Goal: Task Accomplishment & Management: Manage account settings

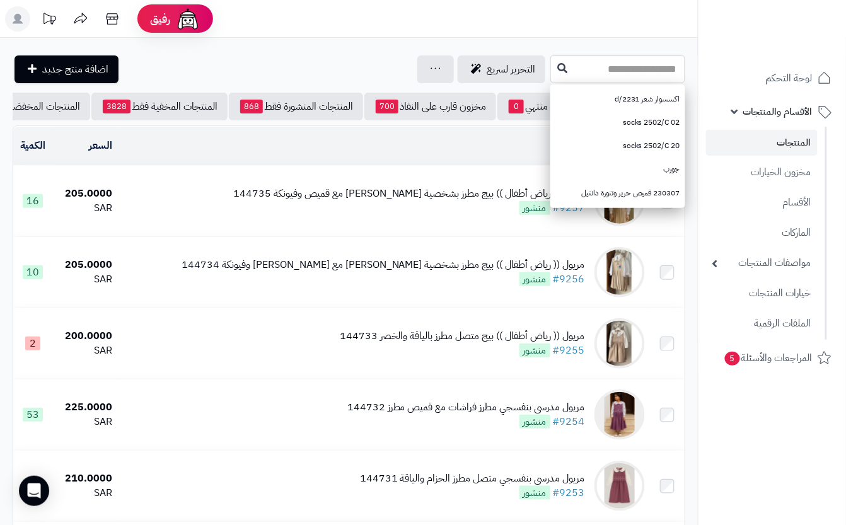
click at [627, 72] on input "text" at bounding box center [617, 69] width 135 height 28
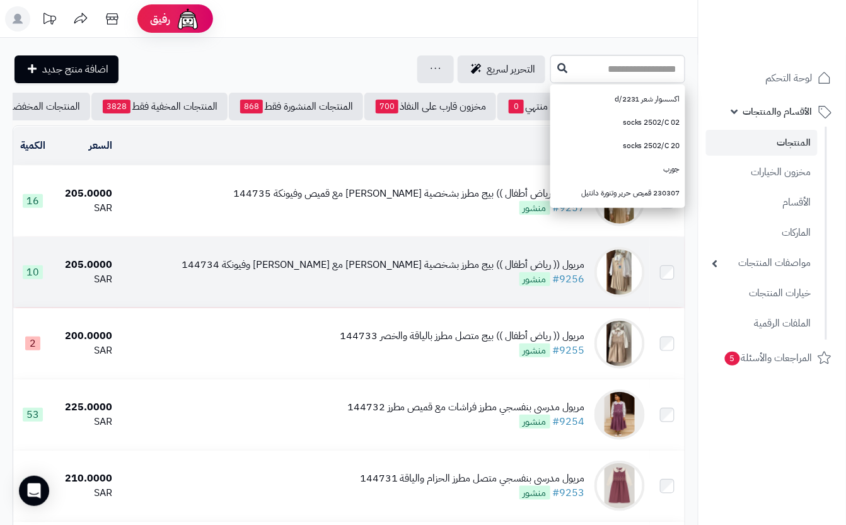
click at [371, 301] on td "مريول (( رياض أطفال )) بيج مطرز بشخصية ستيتش مع قميص وفيونكة 144734 #9256 منشور" at bounding box center [383, 272] width 533 height 71
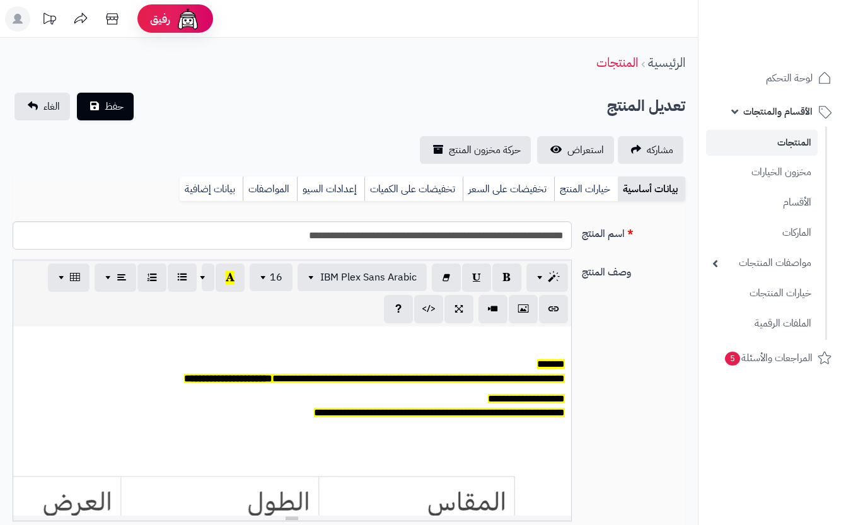
click at [574, 183] on link "خيارات المنتج" at bounding box center [586, 188] width 64 height 25
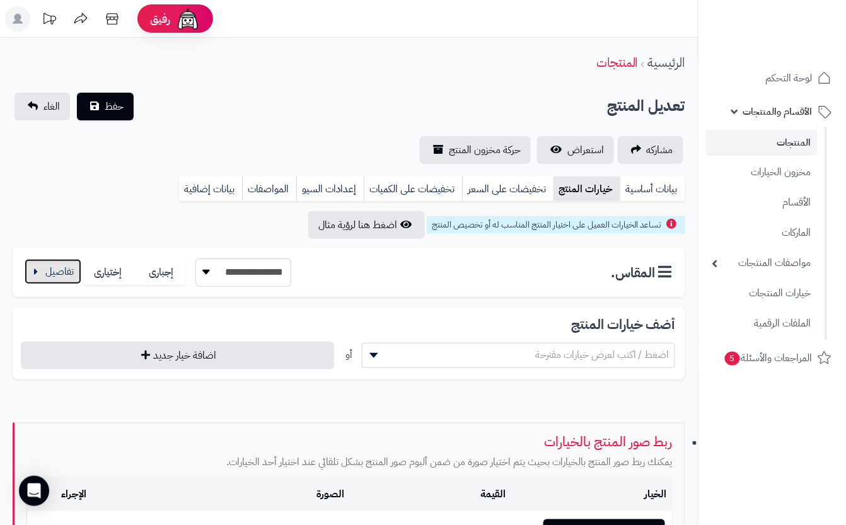
click at [58, 263] on button "button" at bounding box center [53, 271] width 57 height 25
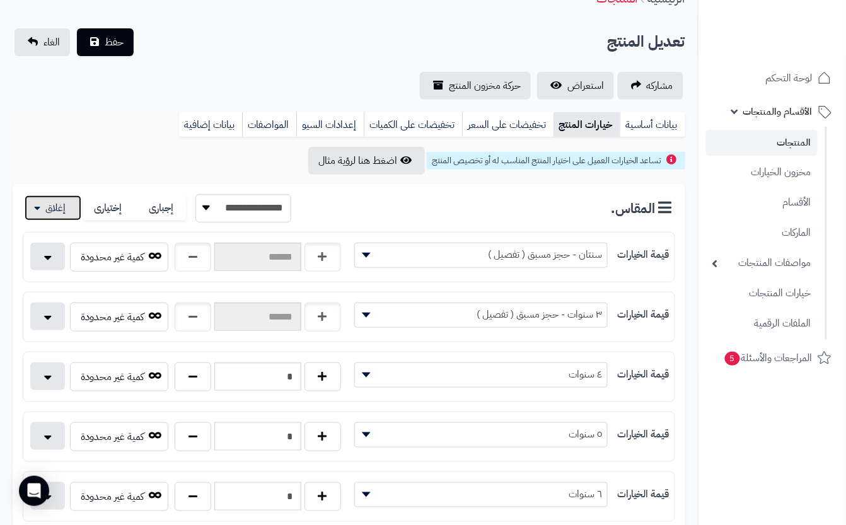
scroll to position [168, 0]
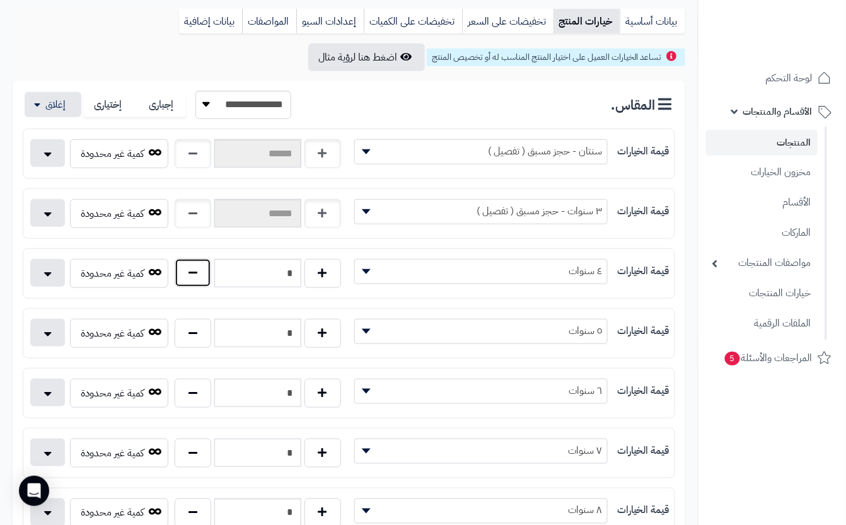
click at [200, 278] on button "button" at bounding box center [193, 272] width 37 height 29
type input "*"
click at [195, 465] on button "button" at bounding box center [193, 452] width 37 height 29
type input "*"
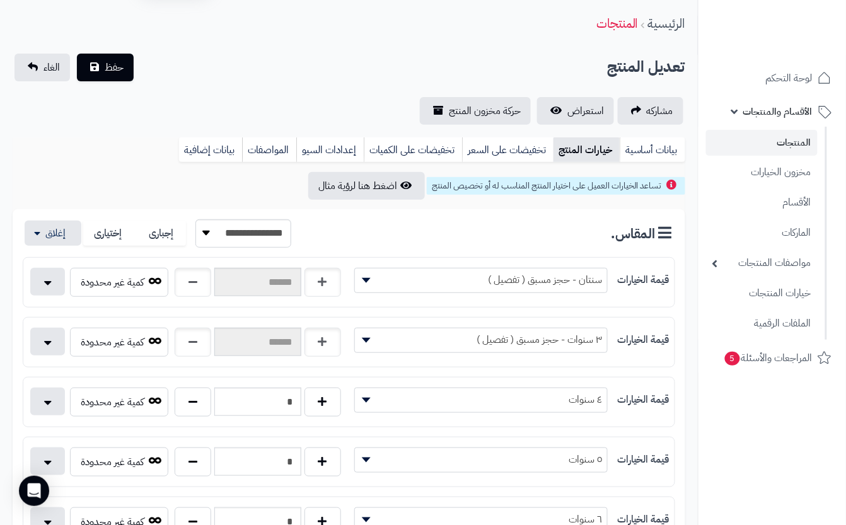
scroll to position [0, 0]
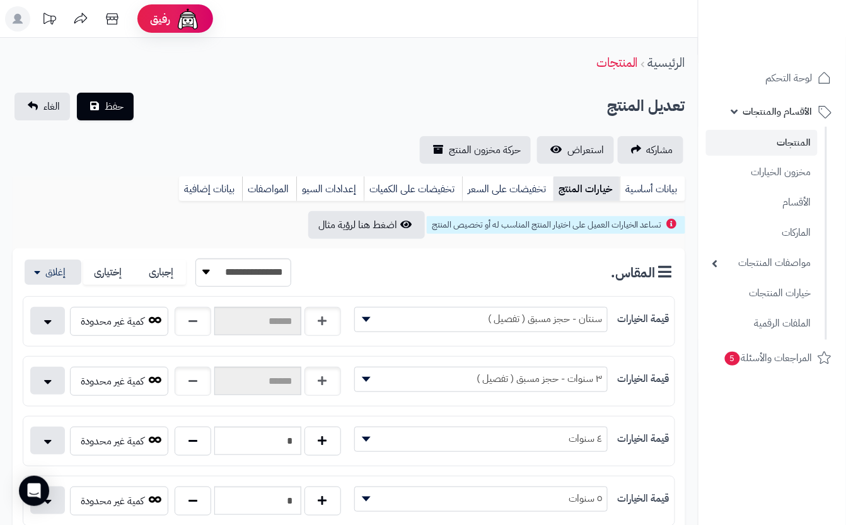
click at [205, 107] on div "تعديل المنتج حفظ الغاء" at bounding box center [349, 107] width 673 height 28
click at [132, 101] on button "حفظ" at bounding box center [105, 106] width 57 height 28
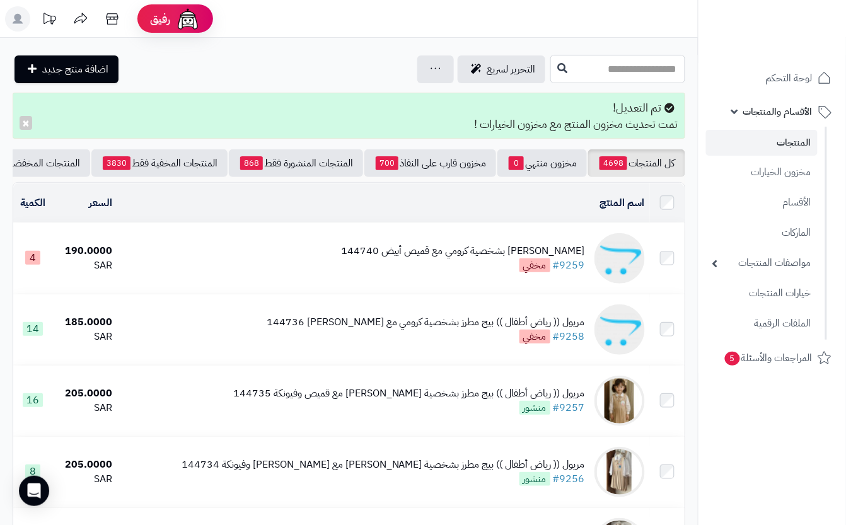
click at [585, 64] on input "text" at bounding box center [617, 69] width 135 height 28
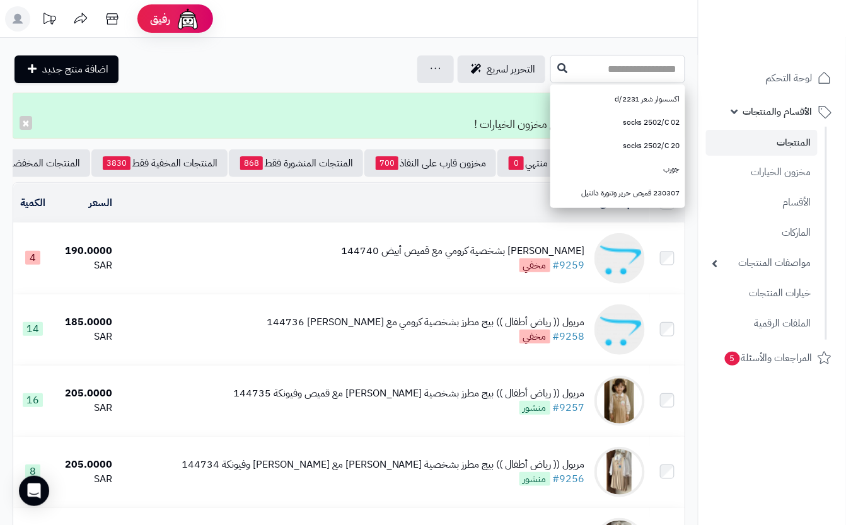
click at [640, 63] on input "text" at bounding box center [617, 69] width 135 height 28
